Goal: Book appointment/travel/reservation

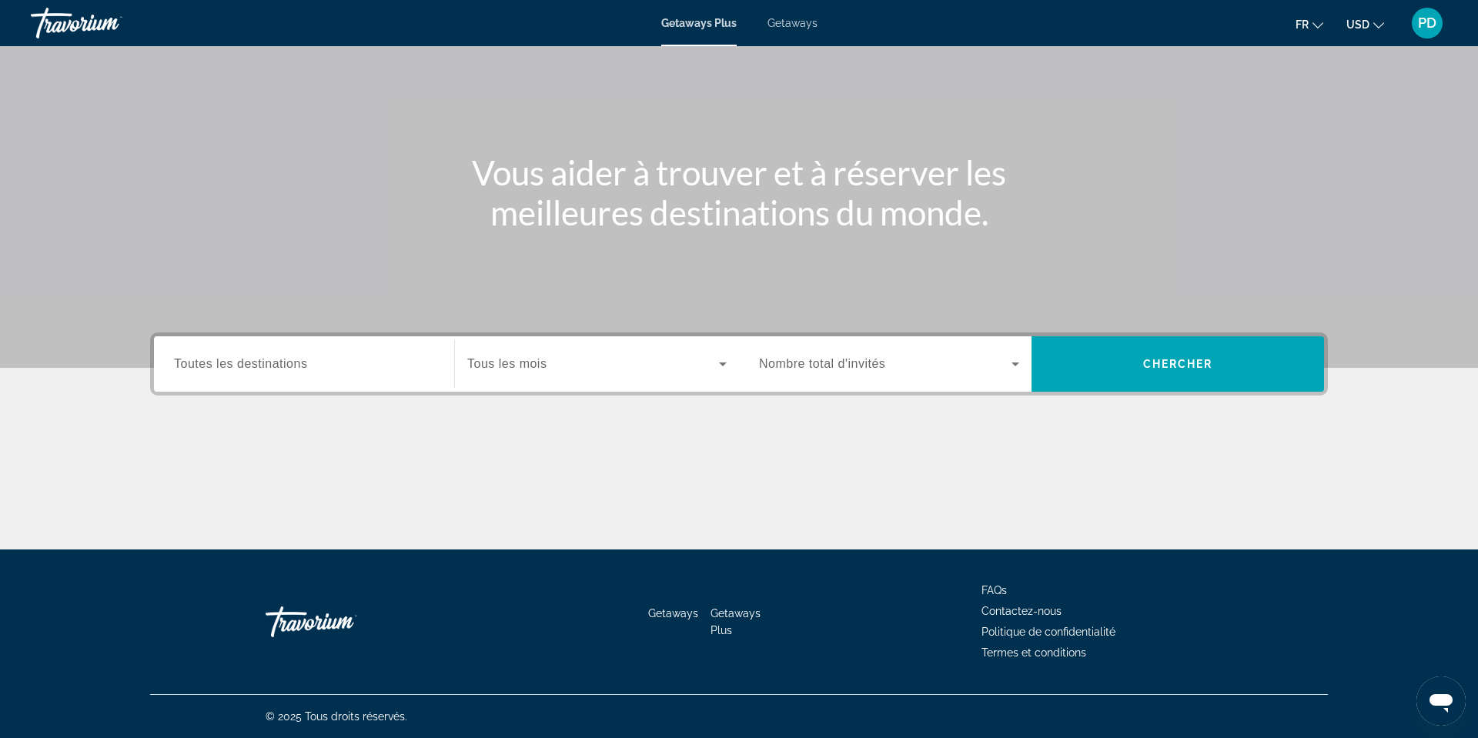
scroll to position [138, 0]
click at [174, 370] on span "Toutes les destinations" at bounding box center [240, 363] width 133 height 13
click at [174, 374] on input "Destination Toutes les destinations" at bounding box center [304, 365] width 260 height 18
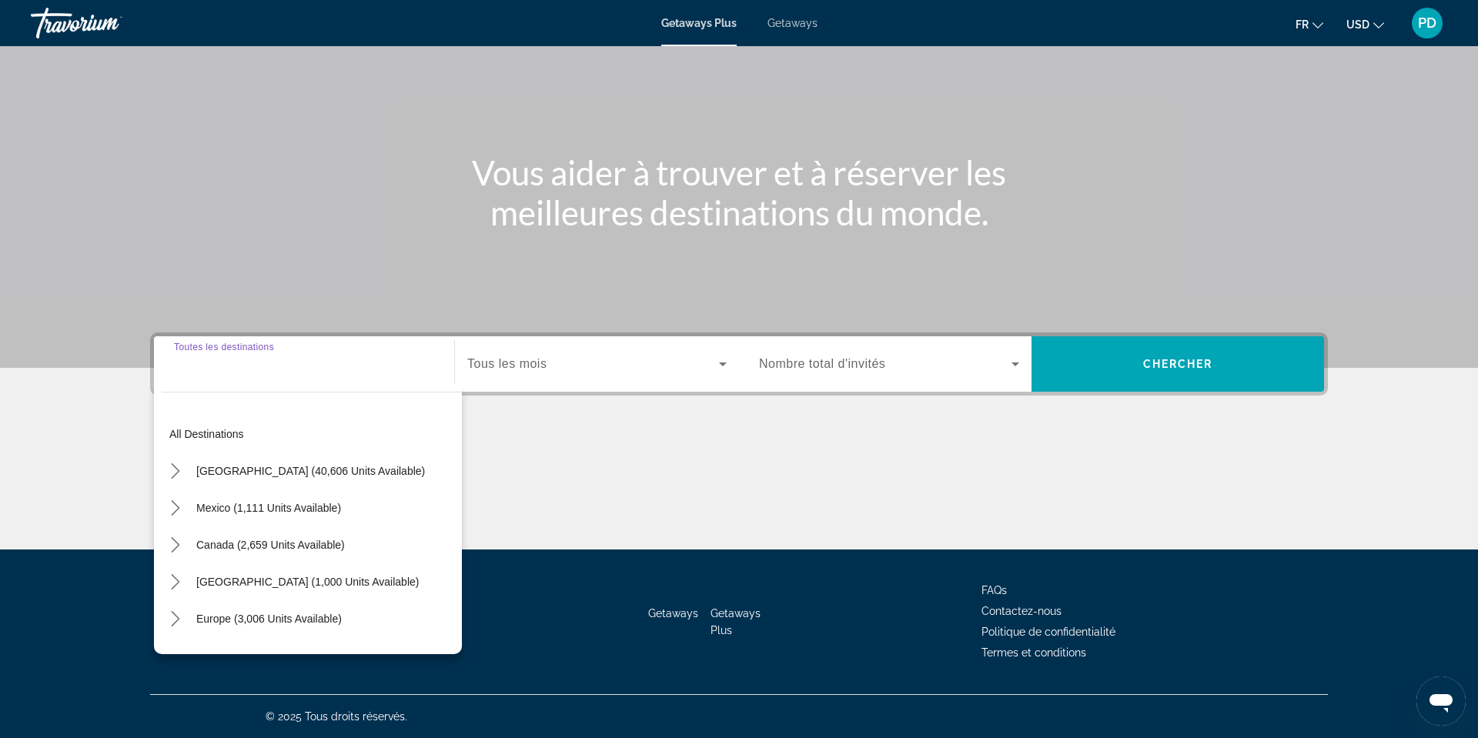
scroll to position [404, 0]
click at [196, 539] on span "Canada (2,659 units available)" at bounding box center [270, 545] width 149 height 12
type input "**********"
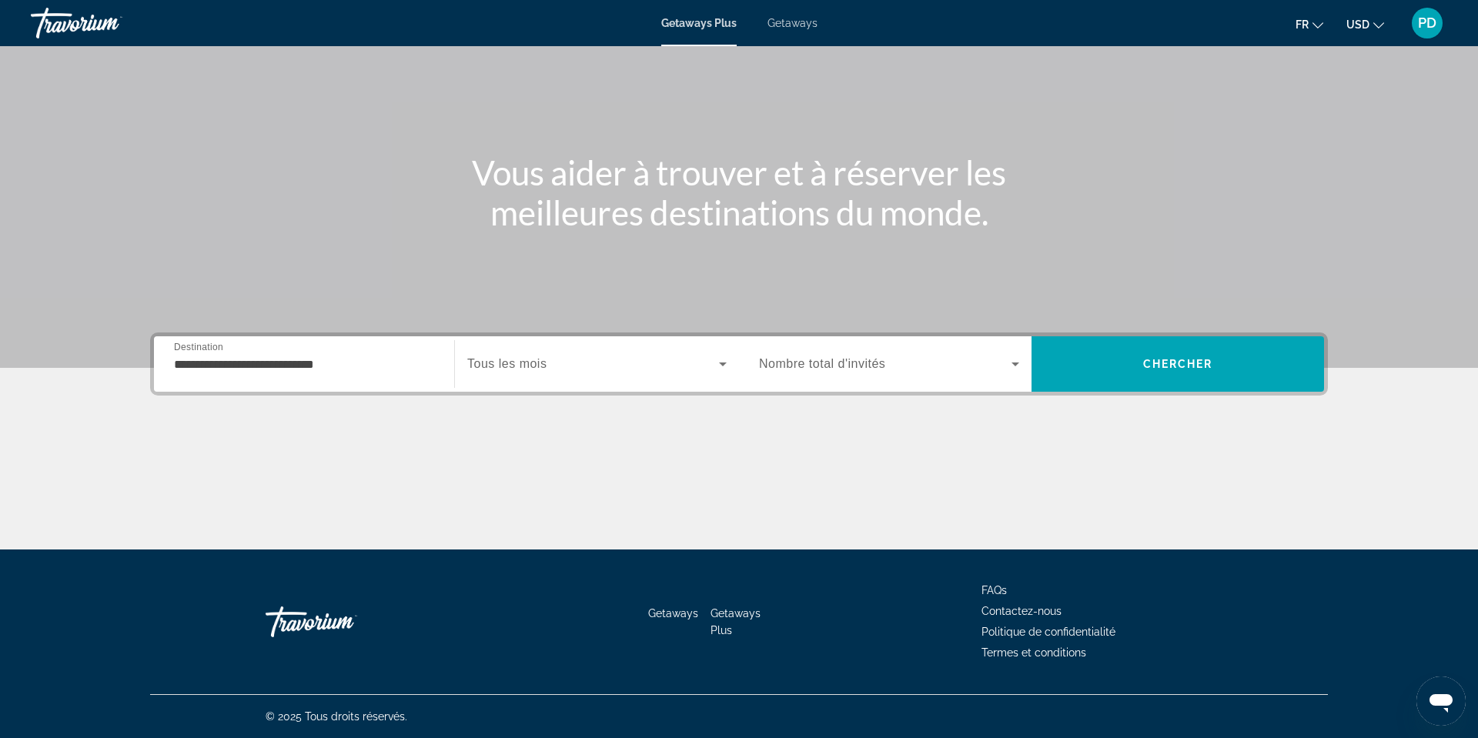
click at [467, 357] on span "Tous les mois" at bounding box center [506, 363] width 79 height 13
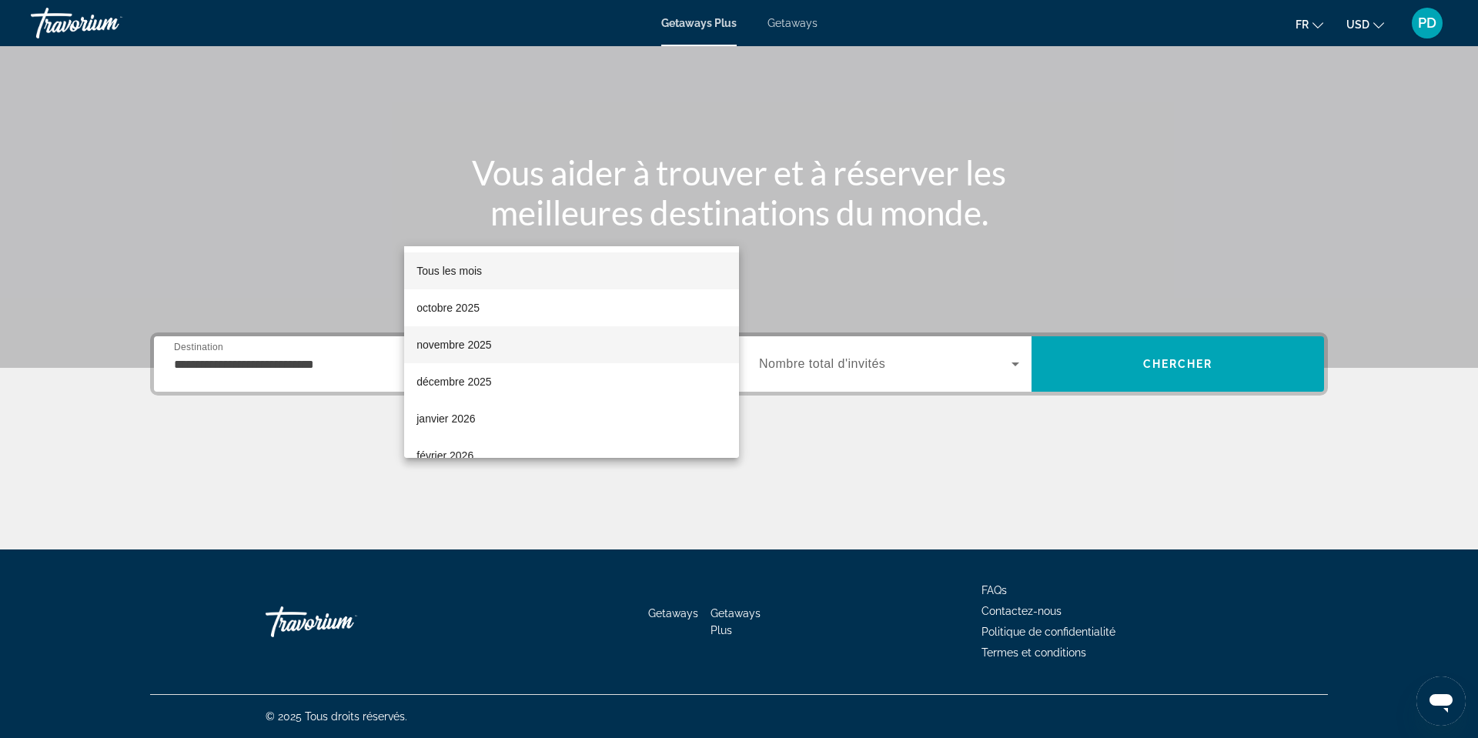
click at [453, 340] on span "novembre 2025" at bounding box center [454, 345] width 75 height 18
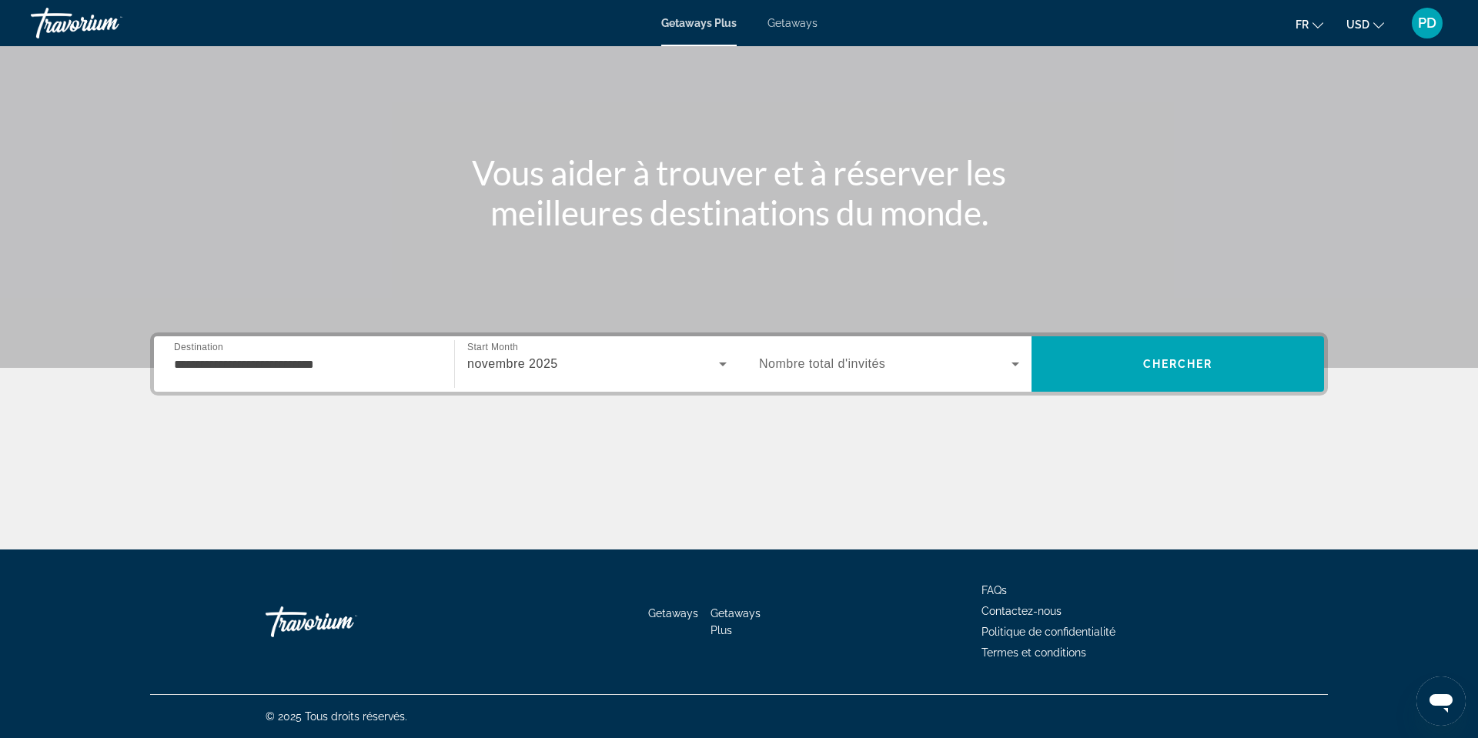
click at [845, 357] on span "Nombre total d'invités" at bounding box center [822, 363] width 126 height 13
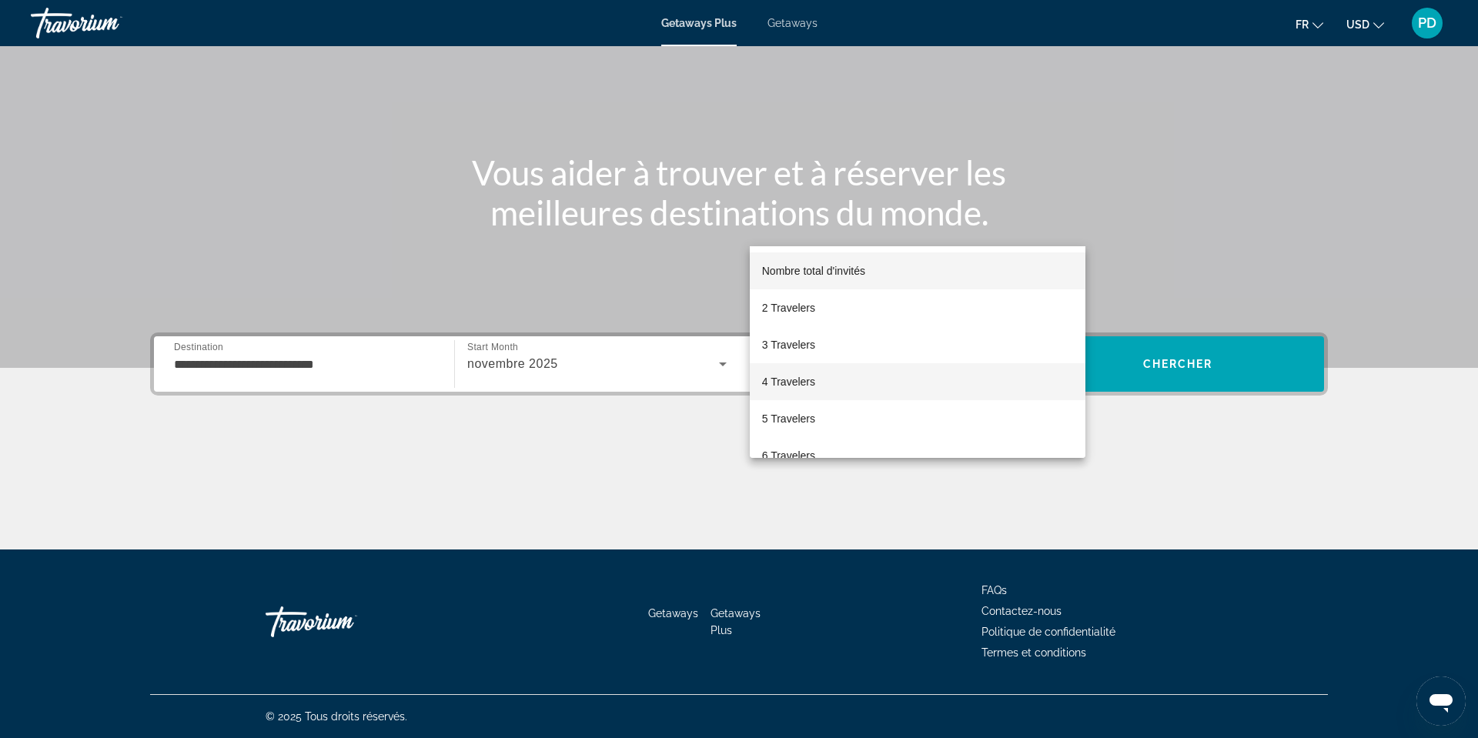
click at [812, 376] on span "4 Travelers" at bounding box center [788, 382] width 53 height 18
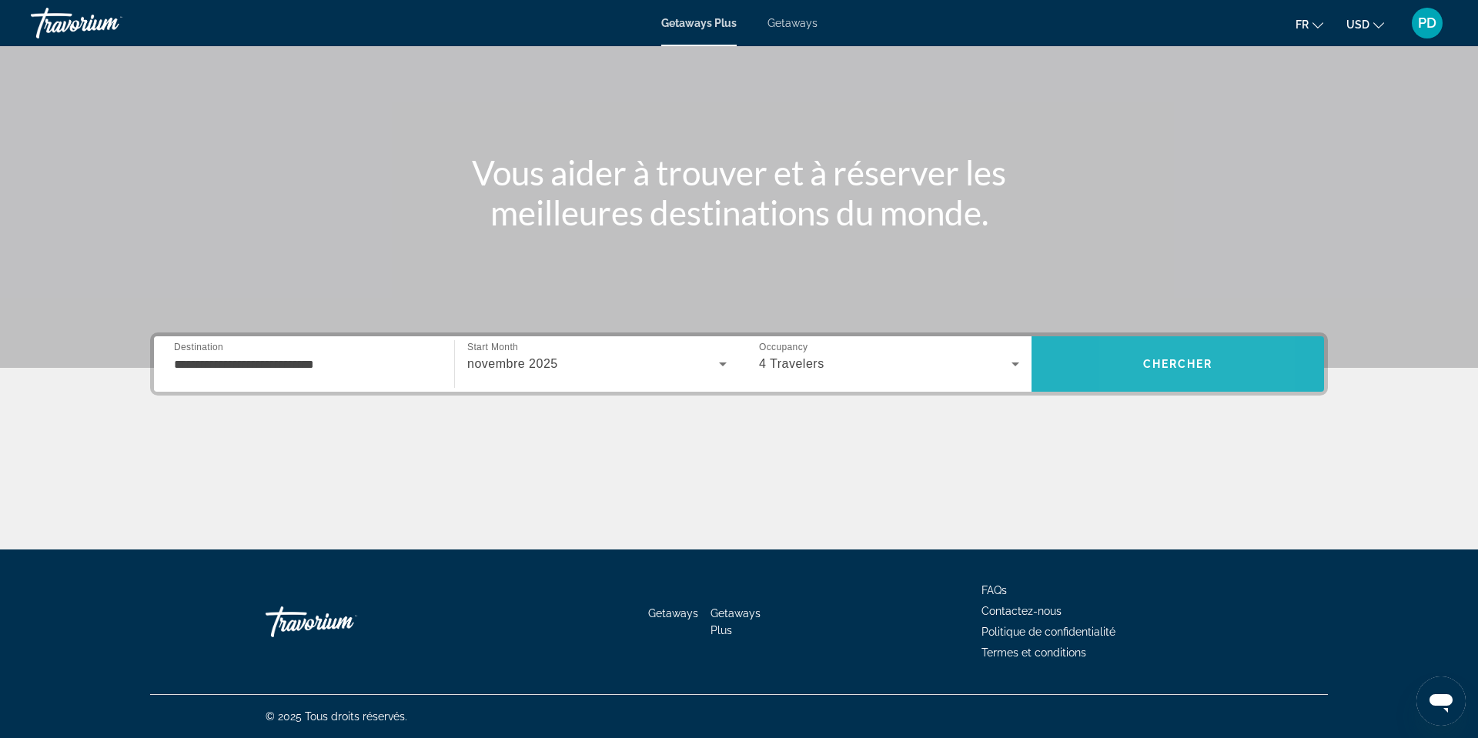
click at [1196, 346] on span "Search" at bounding box center [1178, 364] width 293 height 37
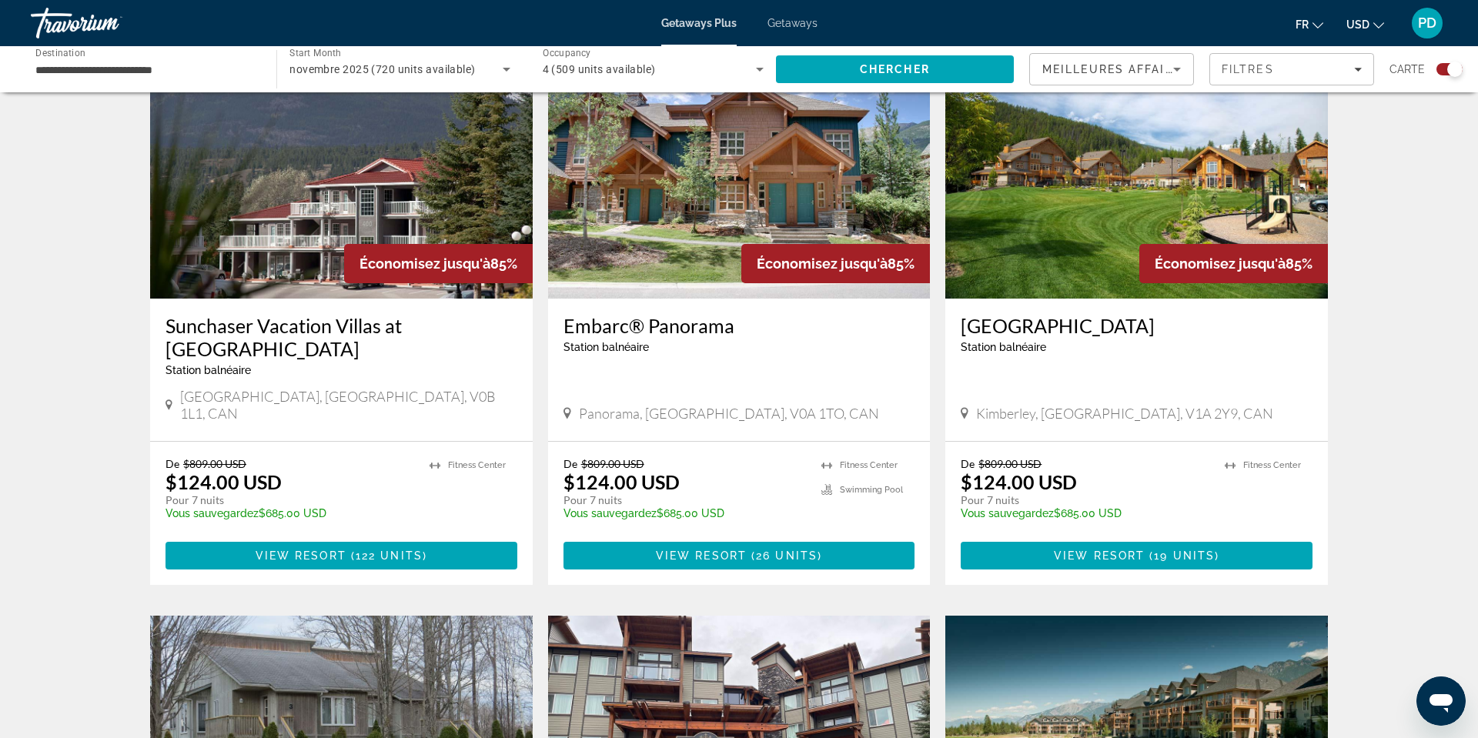
scroll to position [572, 0]
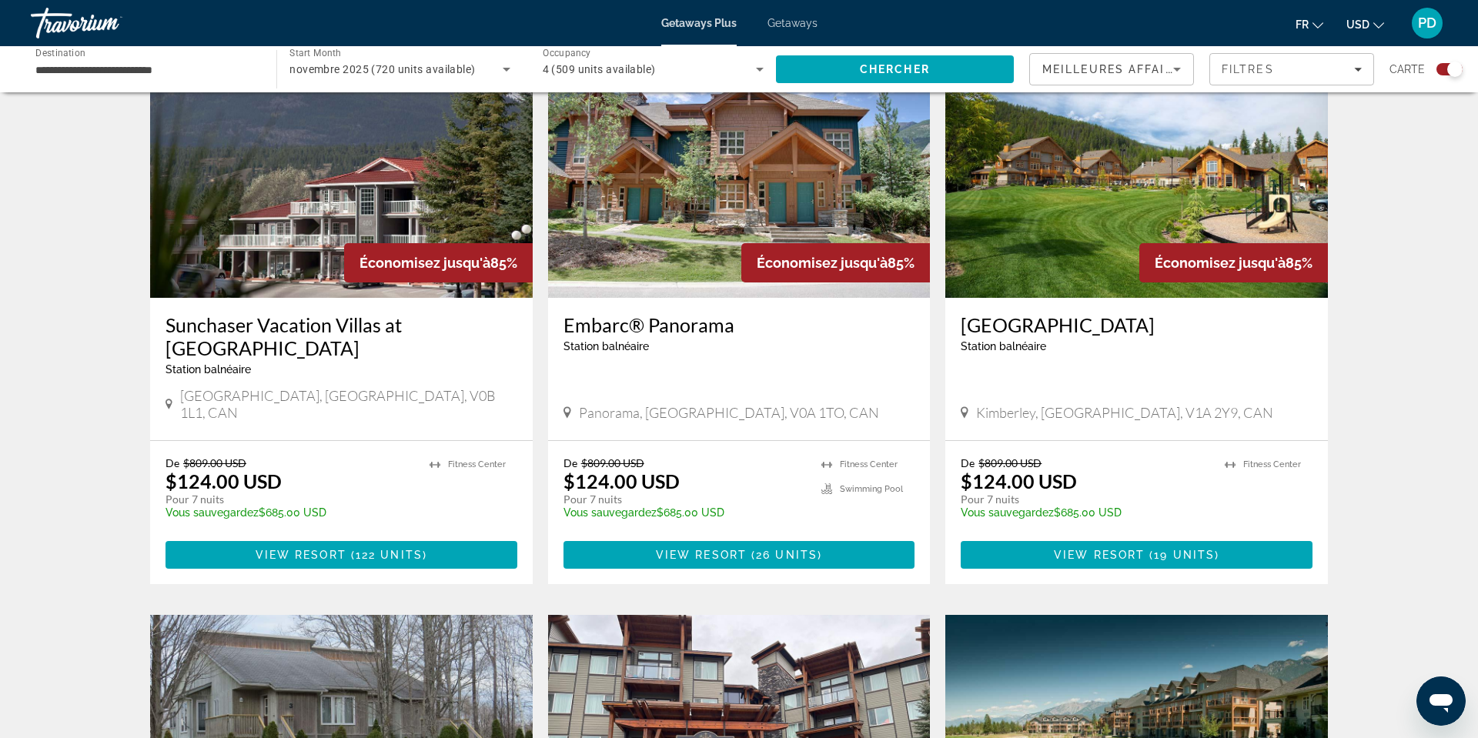
click at [165, 79] on input "**********" at bounding box center [145, 70] width 221 height 18
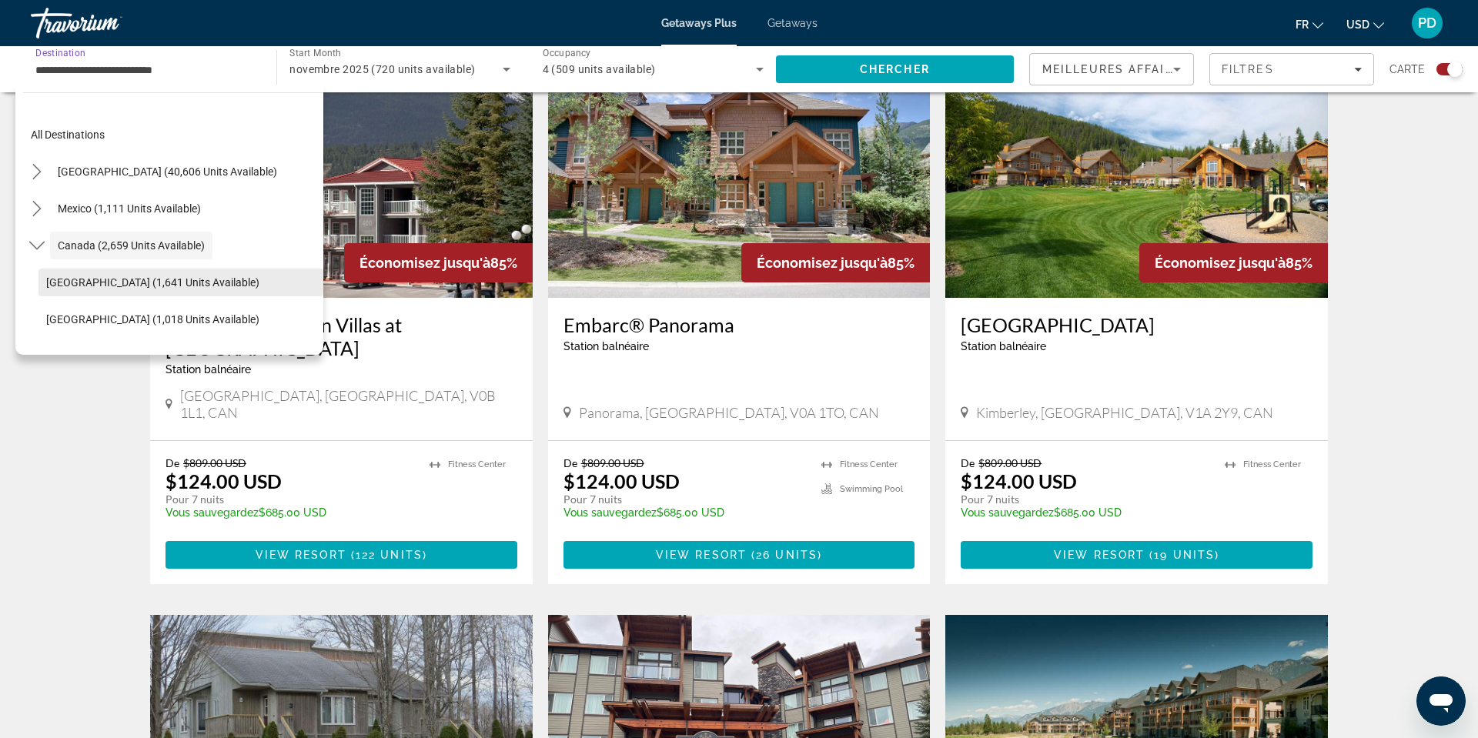
click at [132, 289] on span "[GEOGRAPHIC_DATA] (1,641 units available)" at bounding box center [152, 282] width 213 height 12
type input "**********"
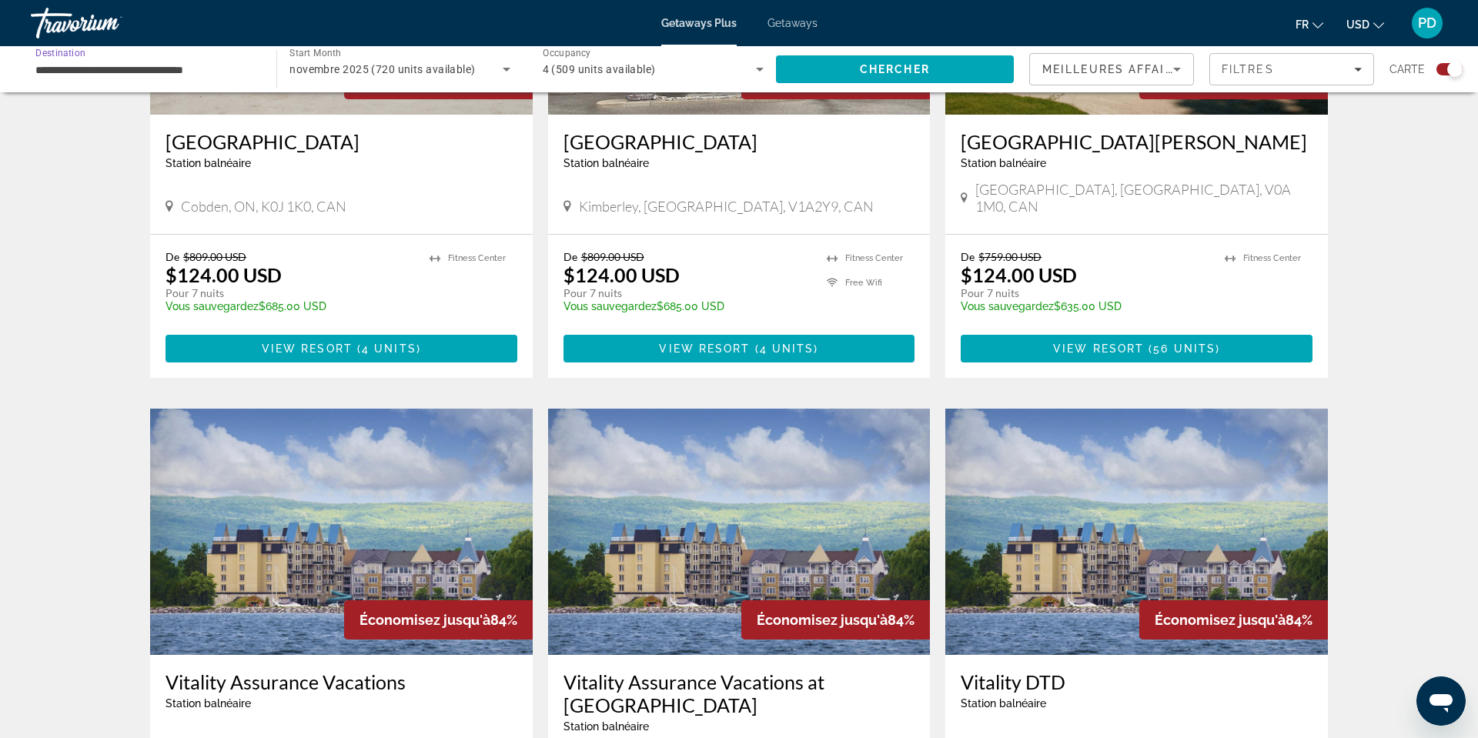
scroll to position [1323, 0]
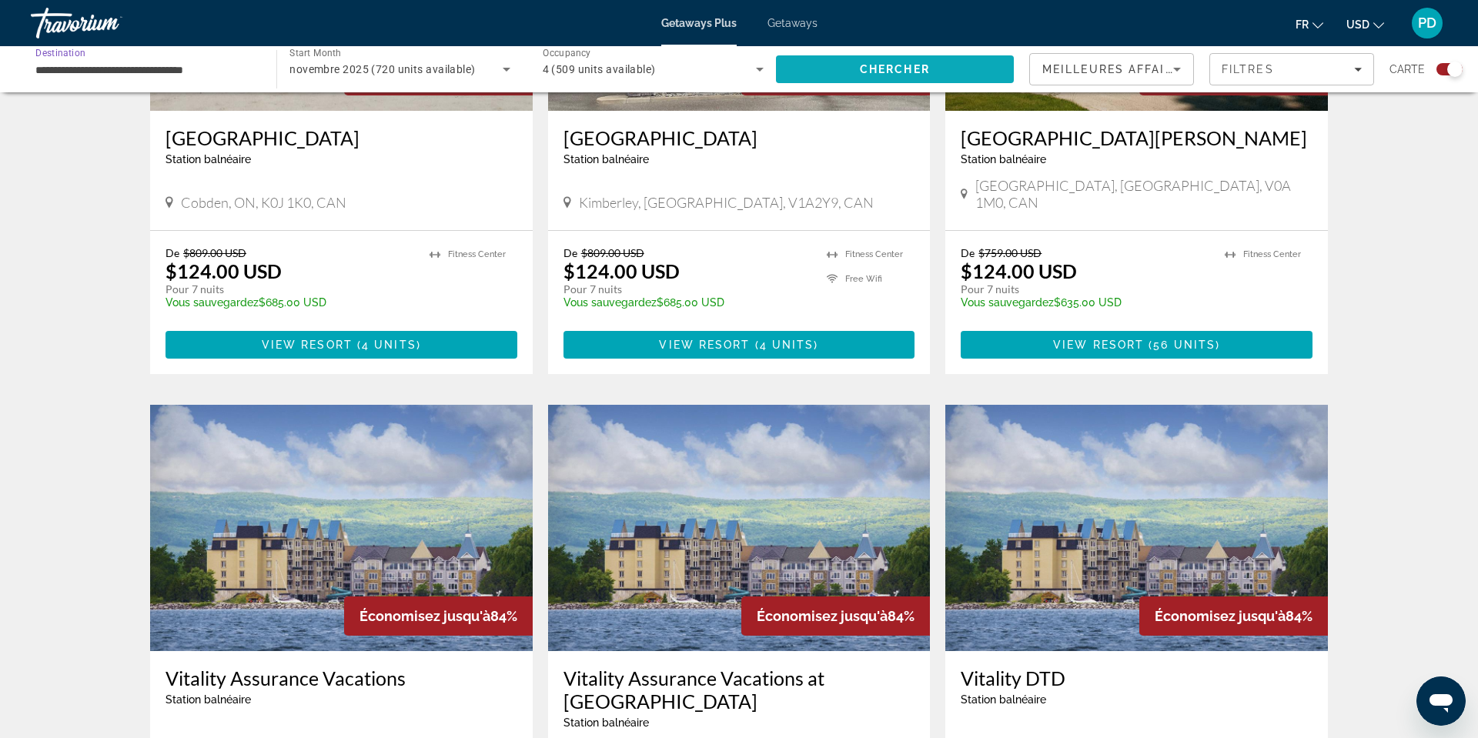
click at [860, 75] on span "Chercher" at bounding box center [895, 69] width 70 height 12
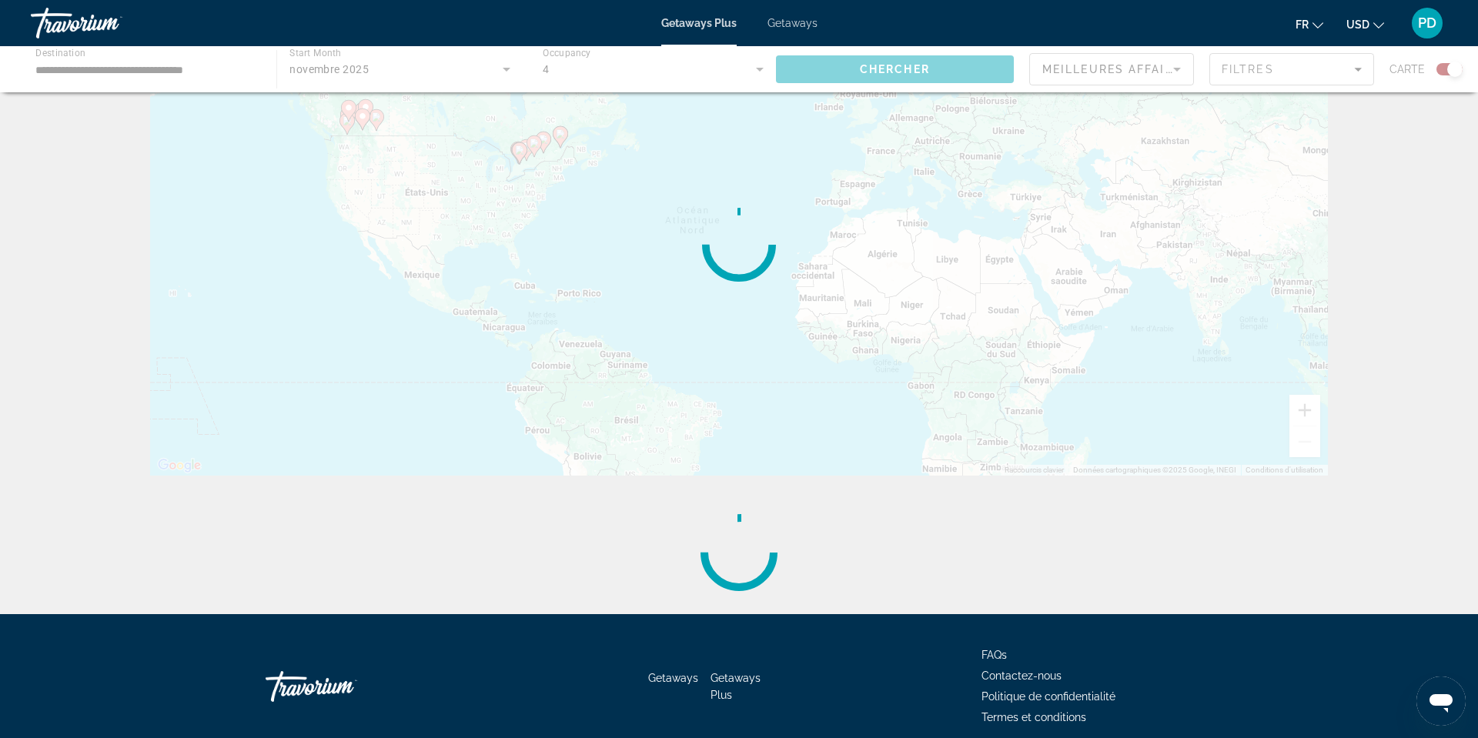
scroll to position [95, 0]
